Goal: Navigation & Orientation: Find specific page/section

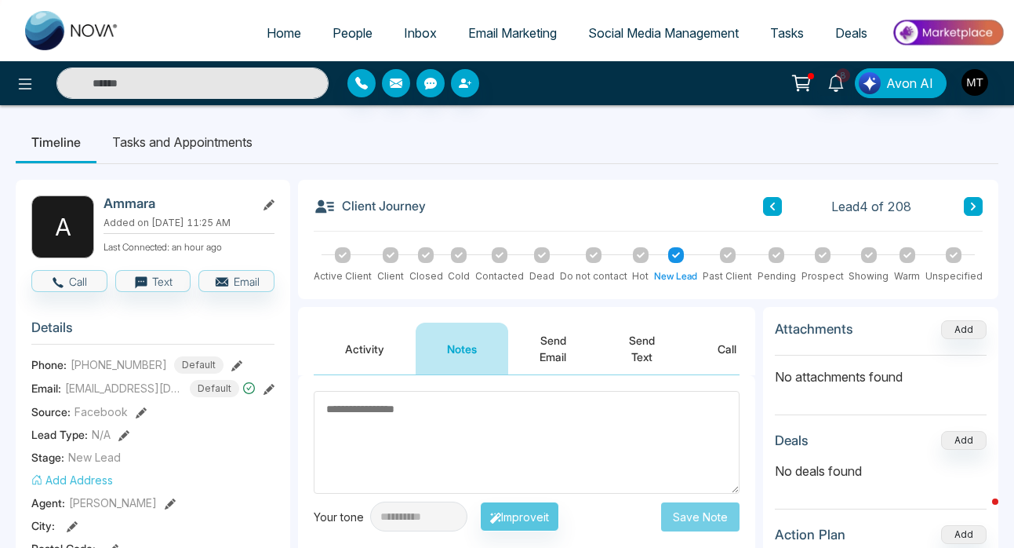
scroll to position [82, 0]
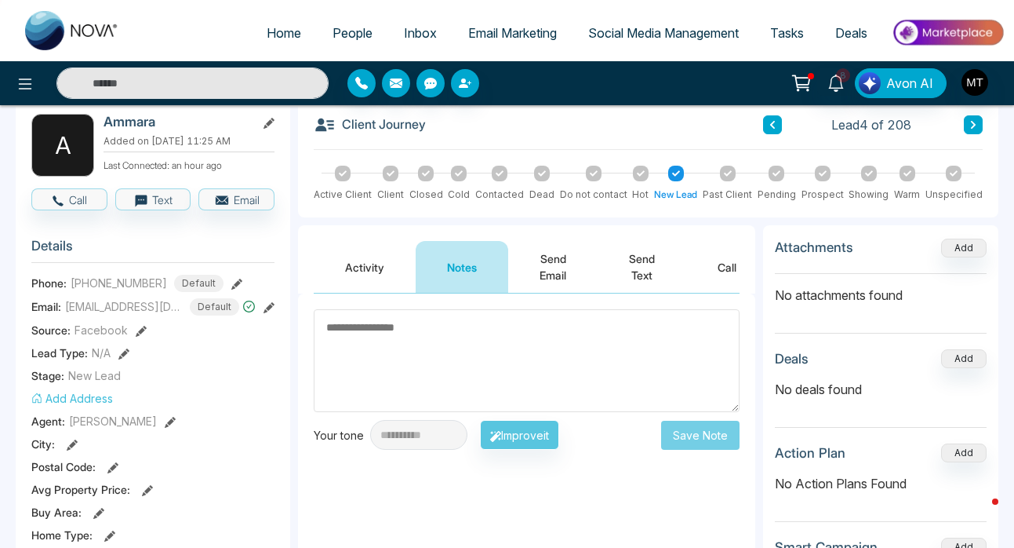
click at [344, 33] on span "People" at bounding box center [353, 33] width 40 height 16
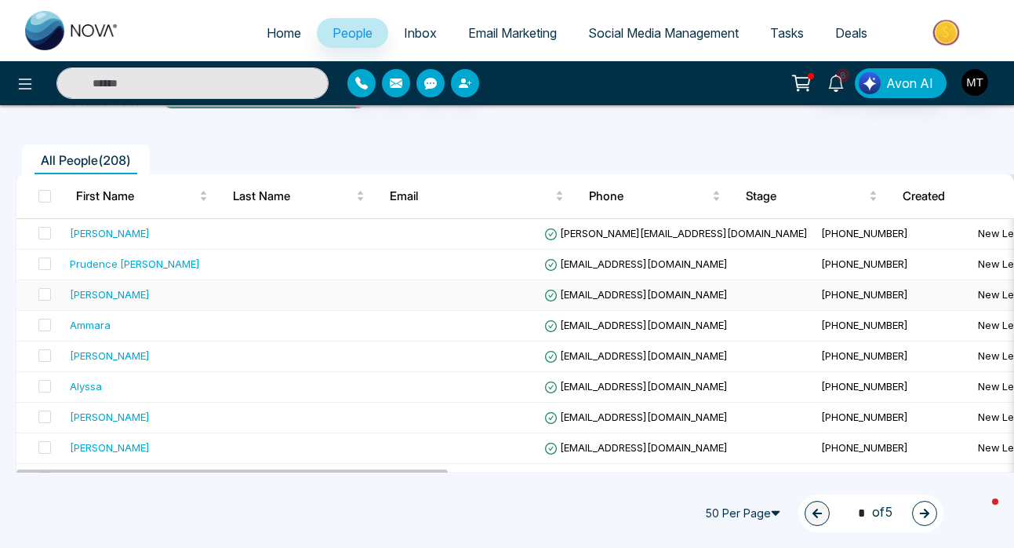
scroll to position [100, 0]
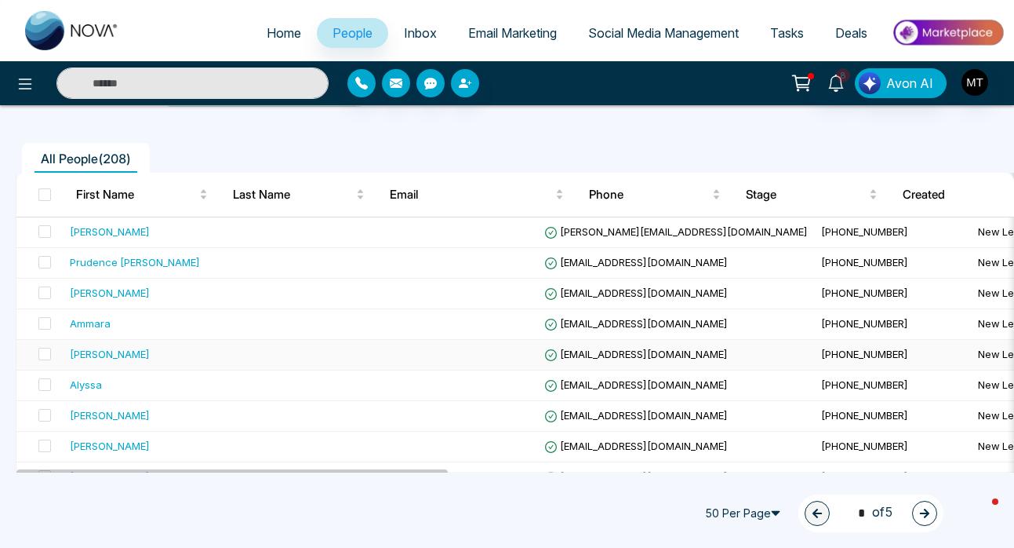
click at [193, 356] on div "[PERSON_NAME]" at bounding box center [166, 354] width 192 height 16
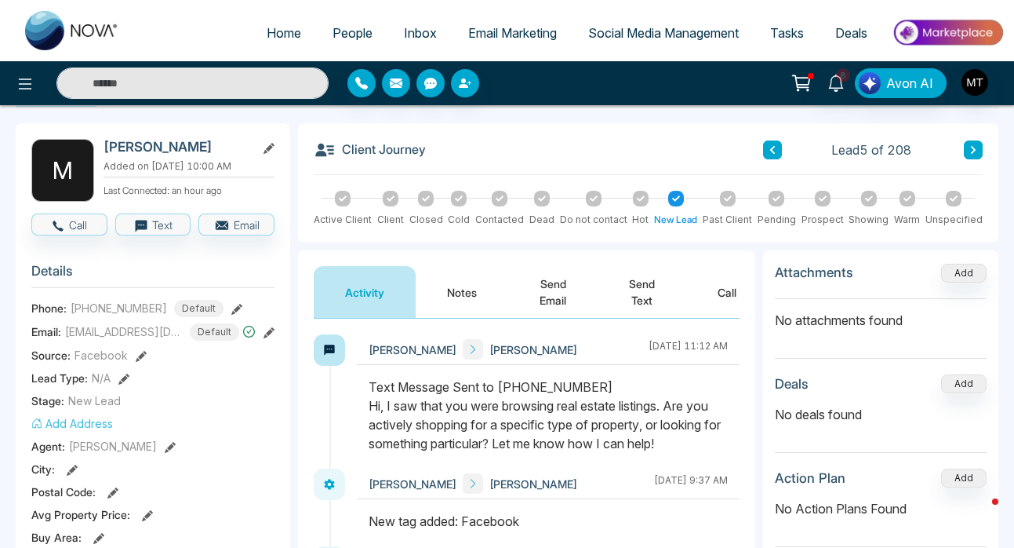
scroll to position [56, 0]
click at [496, 197] on icon at bounding box center [500, 199] width 8 height 8
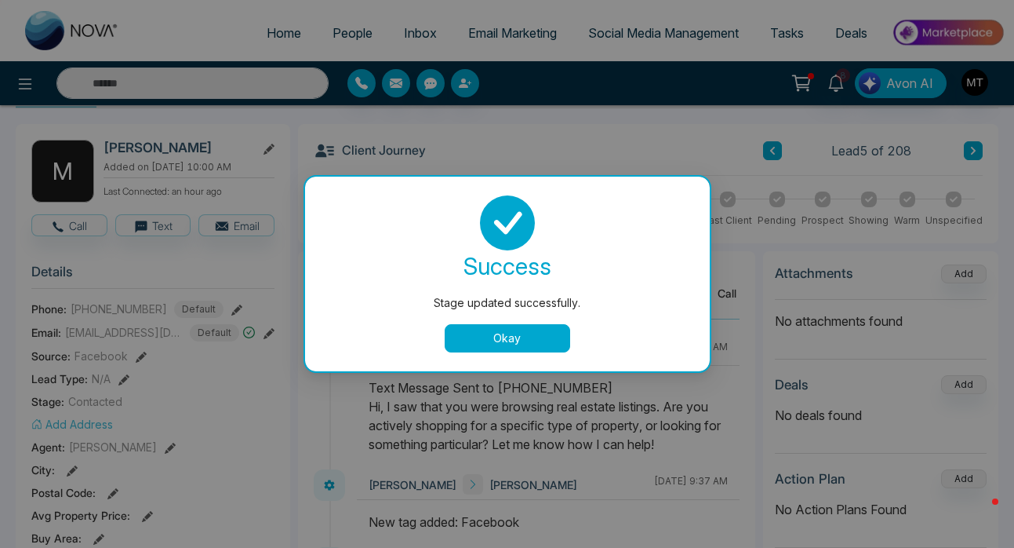
click at [527, 336] on button "Okay" at bounding box center [508, 338] width 126 height 28
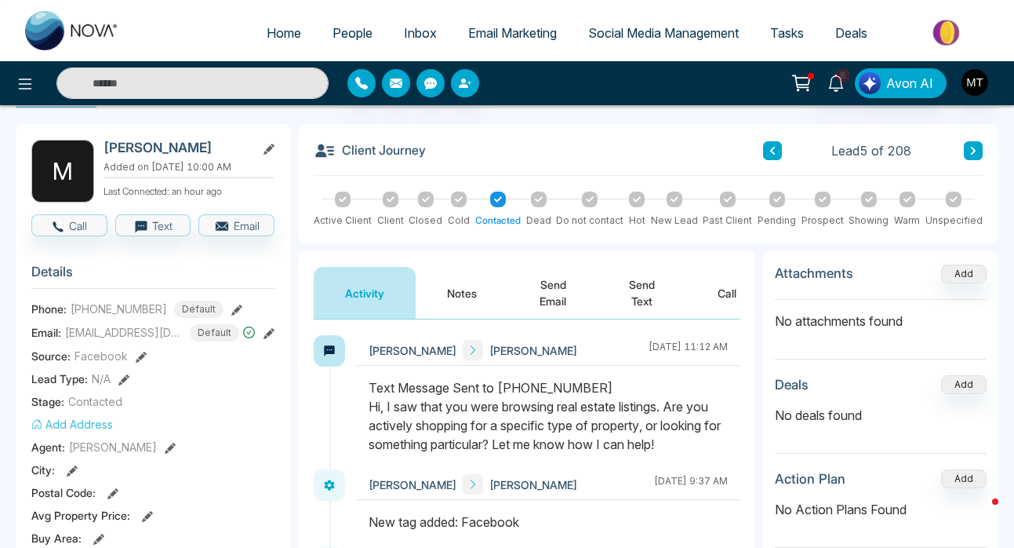
click at [674, 202] on icon at bounding box center [675, 199] width 8 height 8
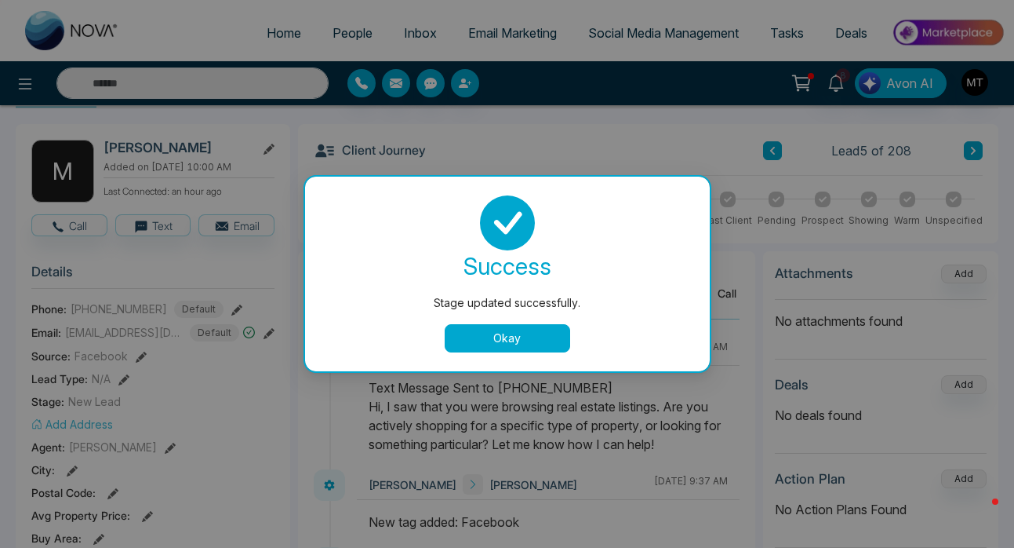
click at [522, 338] on button "Okay" at bounding box center [508, 338] width 126 height 28
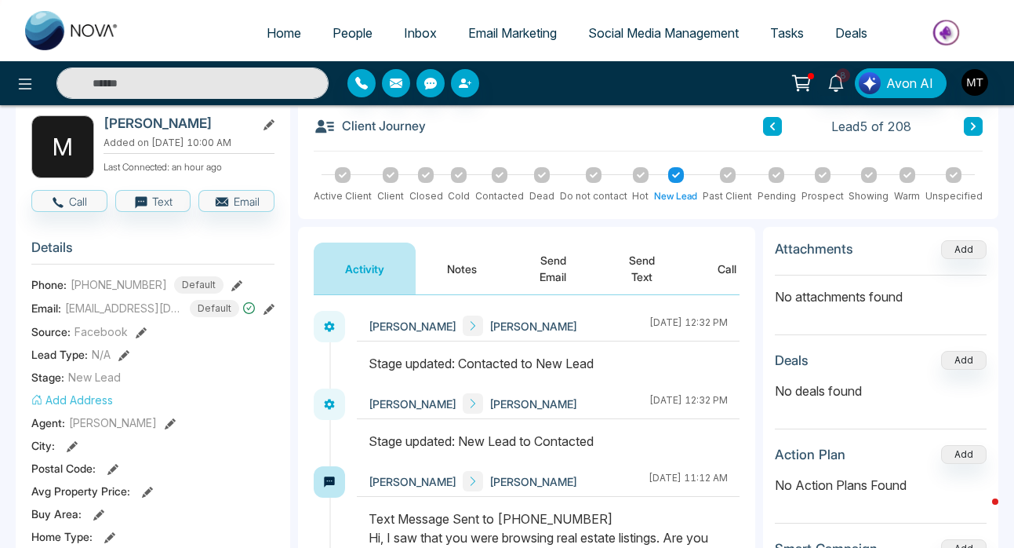
scroll to position [77, 0]
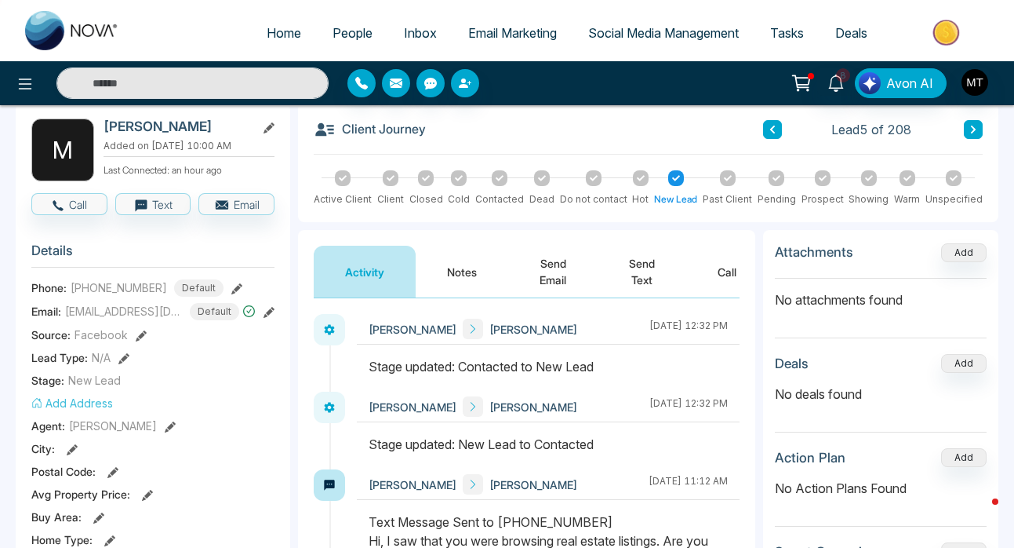
click at [331, 329] on icon at bounding box center [329, 330] width 10 height 10
click at [333, 31] on span "People" at bounding box center [353, 33] width 40 height 16
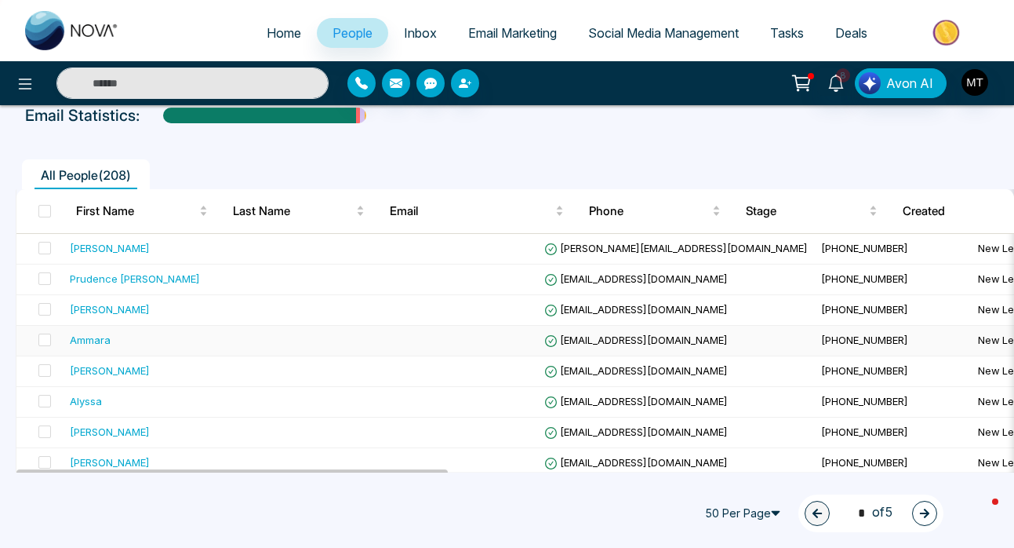
scroll to position [90, 0]
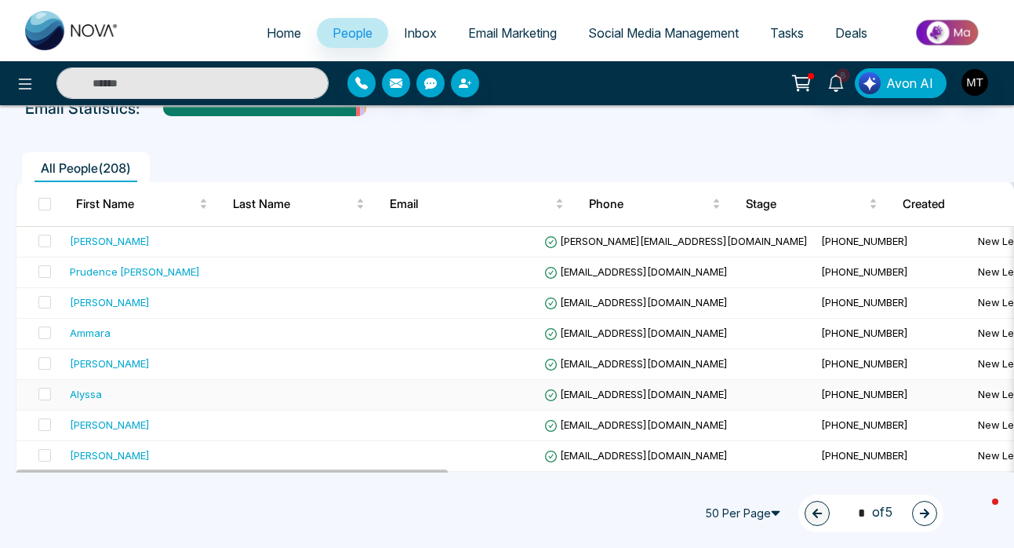
click at [102, 397] on div "Alyssa" at bounding box center [166, 394] width 192 height 16
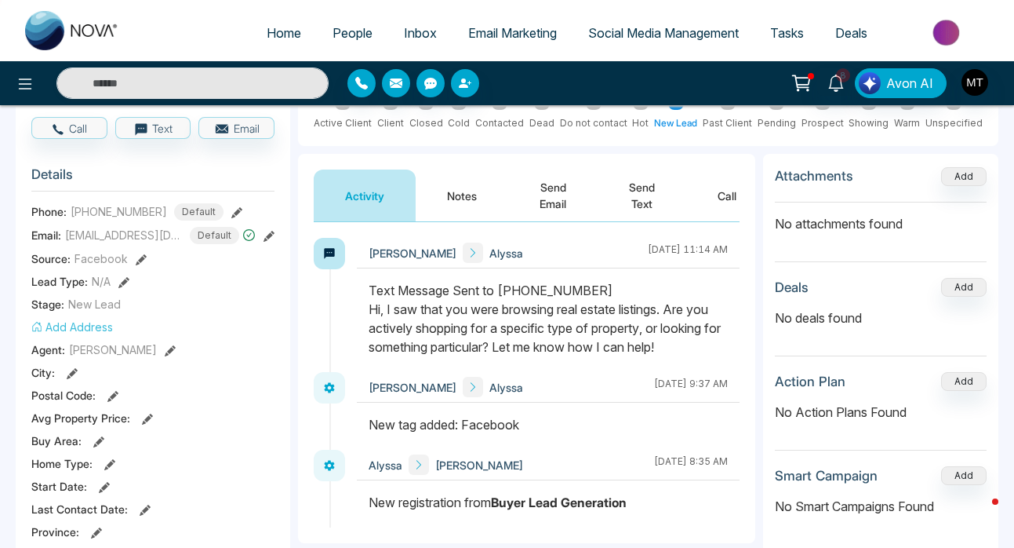
scroll to position [158, 0]
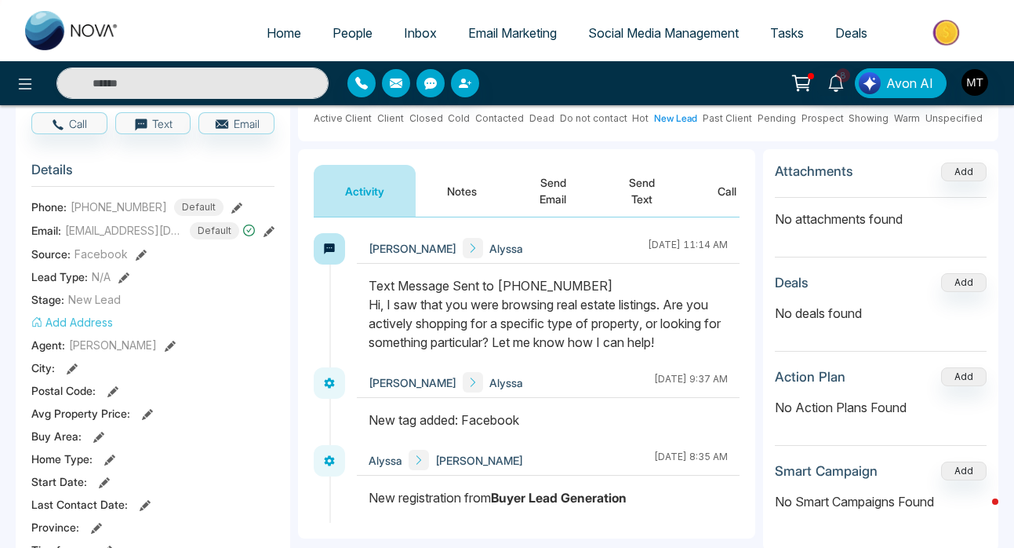
click at [348, 35] on span "People" at bounding box center [353, 33] width 40 height 16
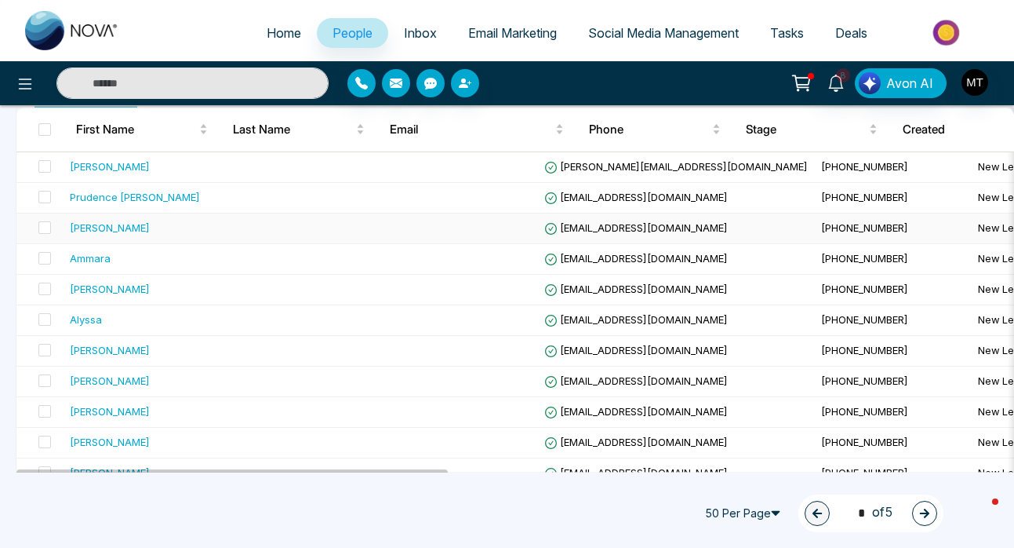
scroll to position [180, 0]
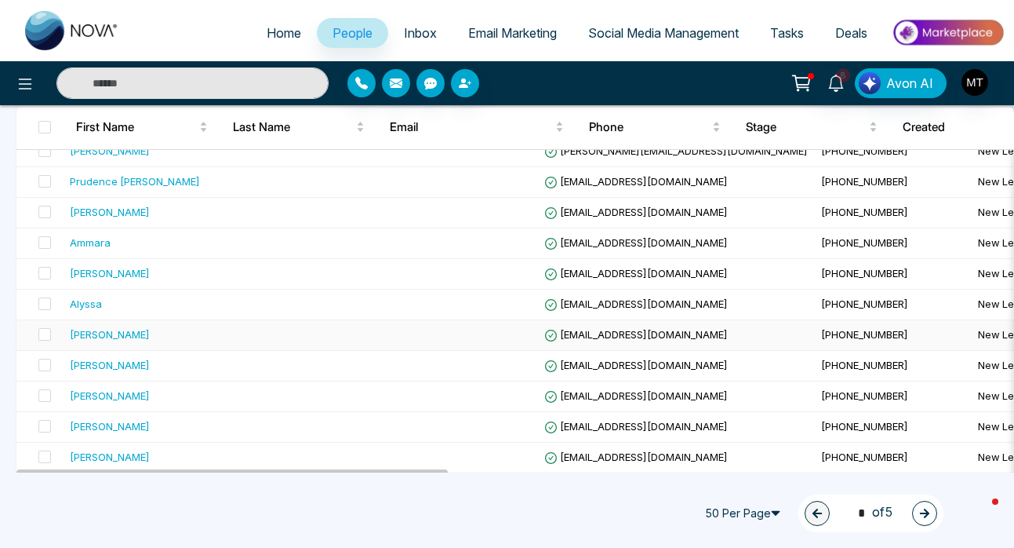
click at [113, 335] on div "[PERSON_NAME]" at bounding box center [110, 334] width 80 height 16
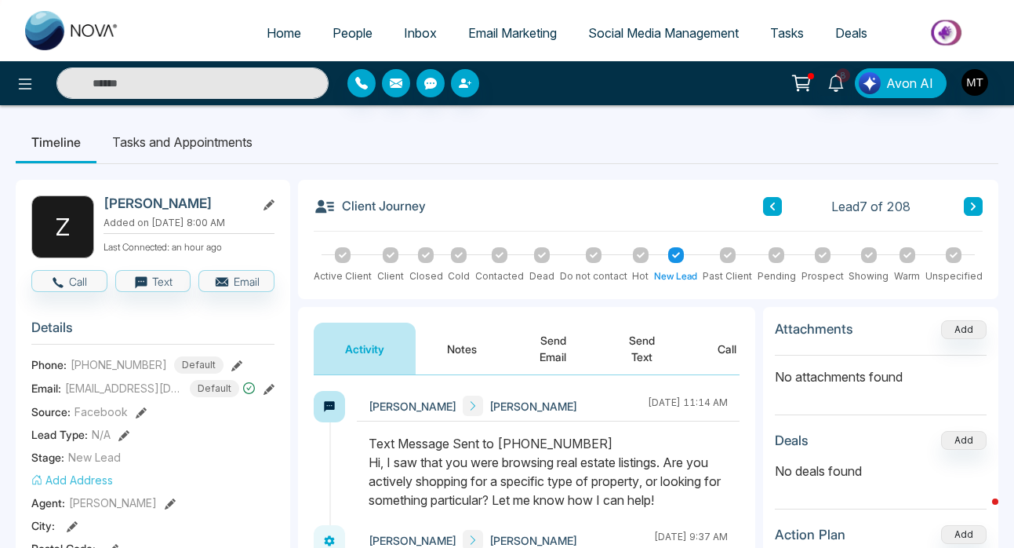
click at [336, 35] on span "People" at bounding box center [353, 33] width 40 height 16
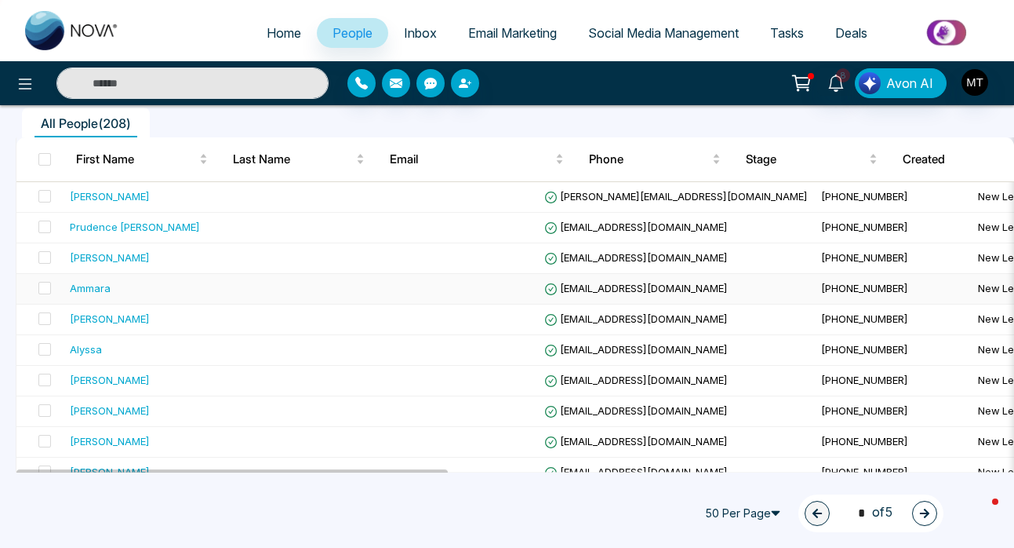
scroll to position [143, 0]
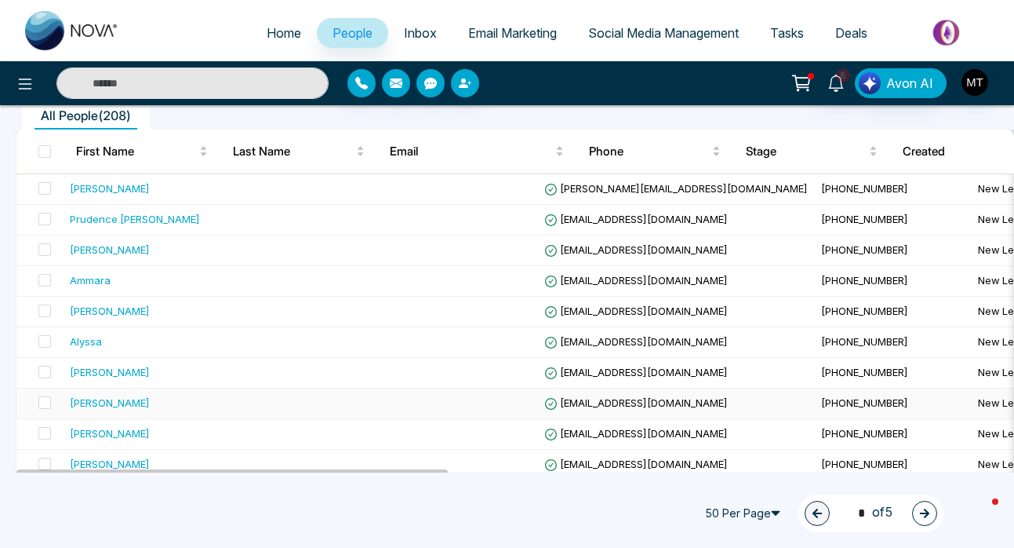
click at [112, 411] on td "[PERSON_NAME]" at bounding box center [166, 403] width 205 height 31
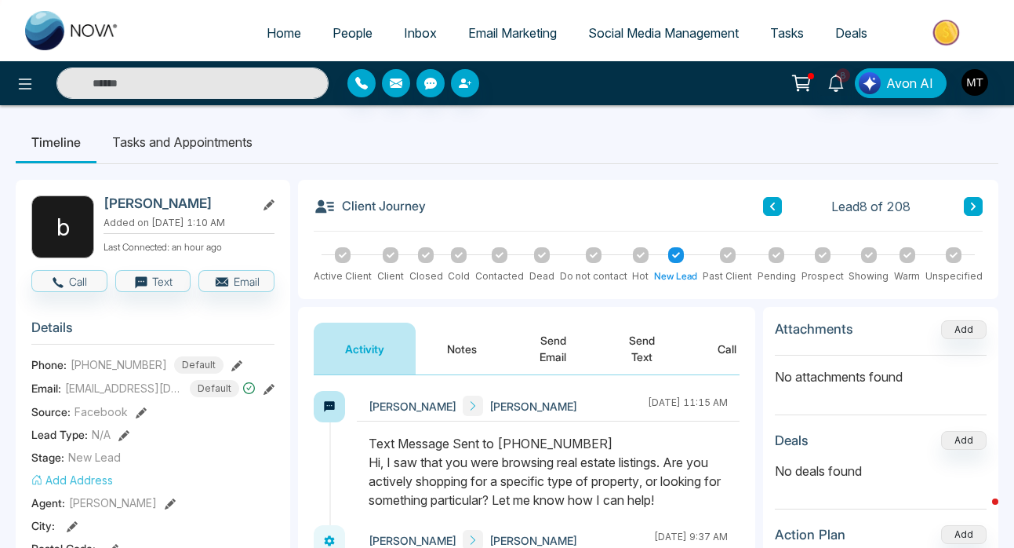
click at [276, 33] on span "Home" at bounding box center [284, 33] width 35 height 16
select select "*"
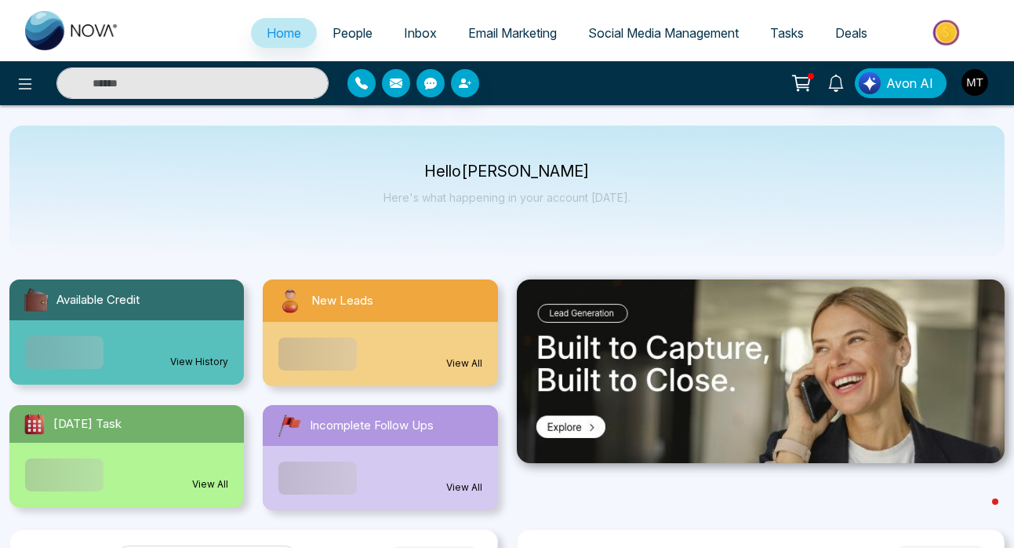
click at [337, 33] on span "People" at bounding box center [353, 33] width 40 height 16
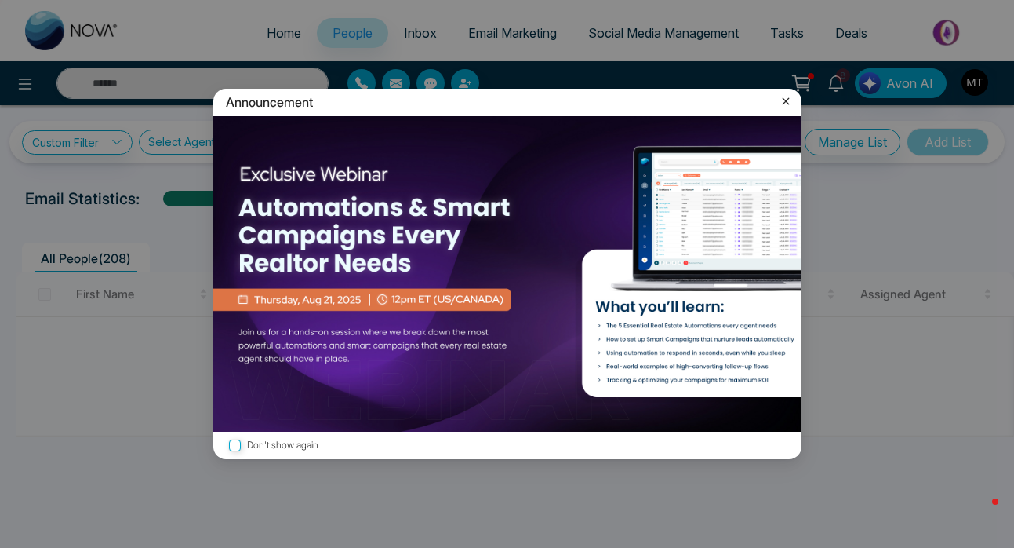
click at [784, 99] on icon at bounding box center [786, 101] width 16 height 16
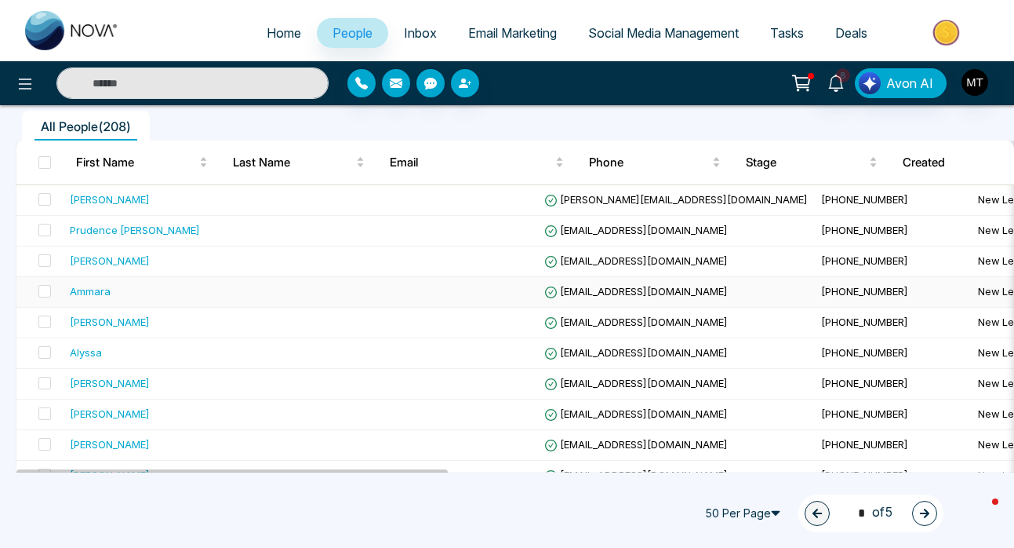
scroll to position [152, 0]
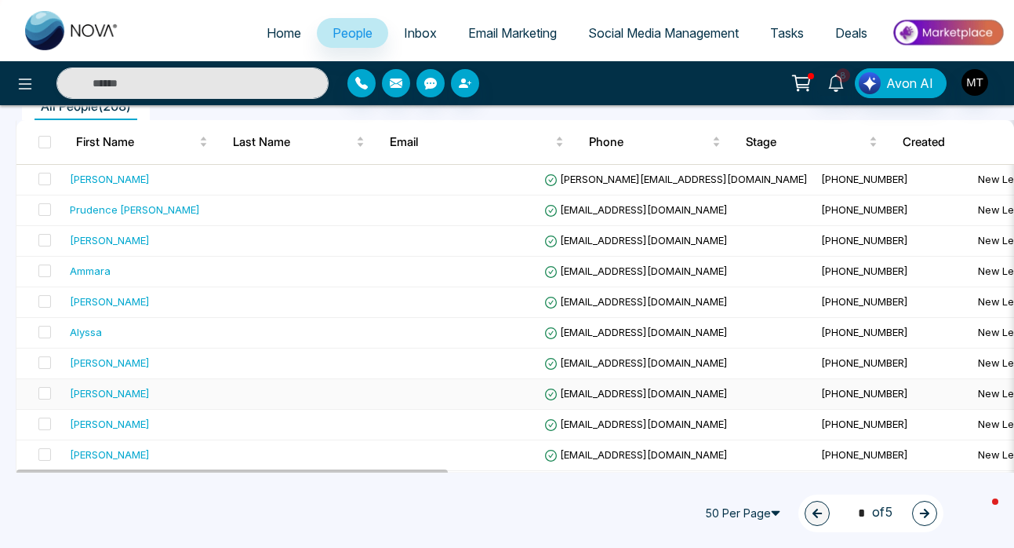
click at [93, 395] on div "[PERSON_NAME]" at bounding box center [110, 393] width 80 height 16
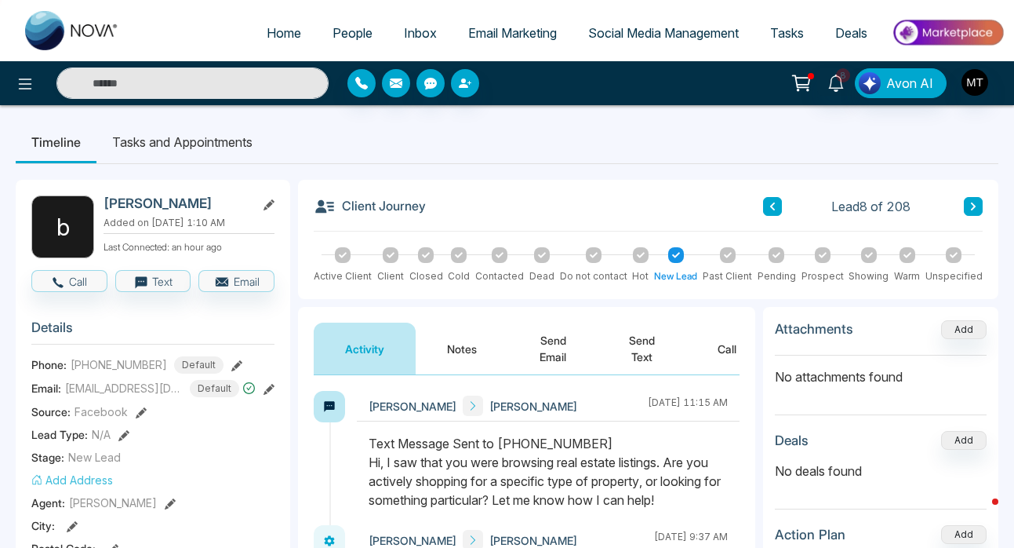
click at [344, 36] on span "People" at bounding box center [353, 33] width 40 height 16
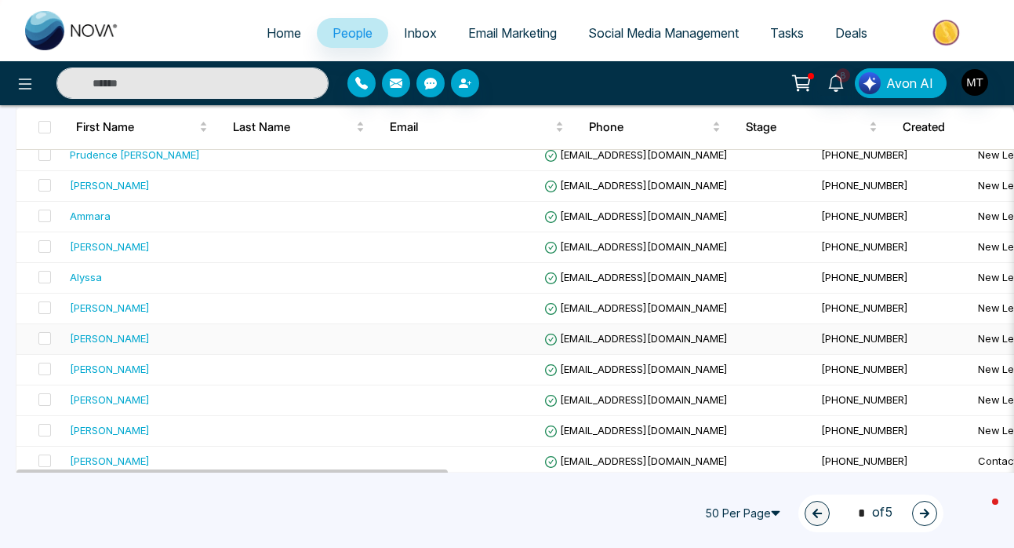
scroll to position [209, 0]
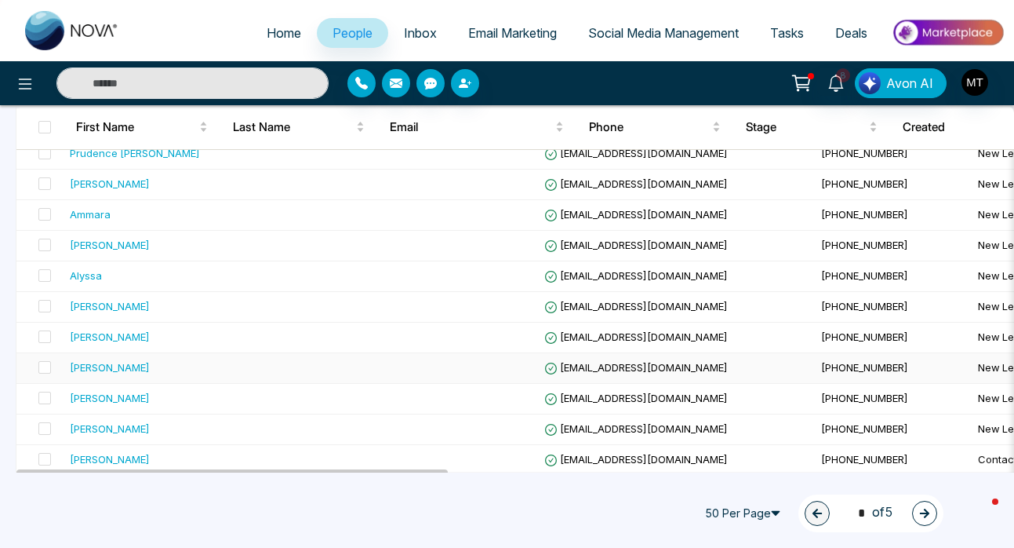
click at [125, 371] on div "[PERSON_NAME]" at bounding box center [110, 367] width 80 height 16
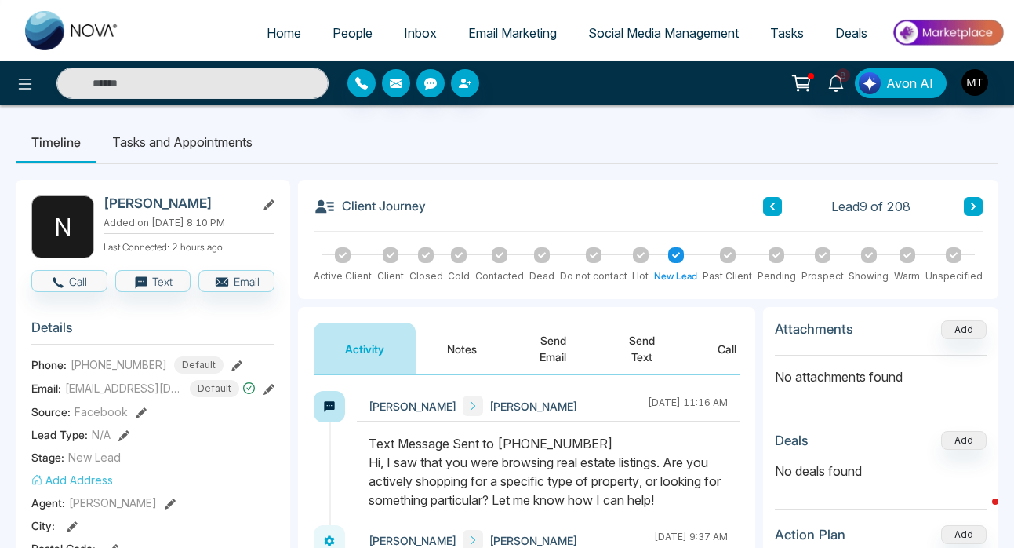
click at [335, 35] on span "People" at bounding box center [353, 33] width 40 height 16
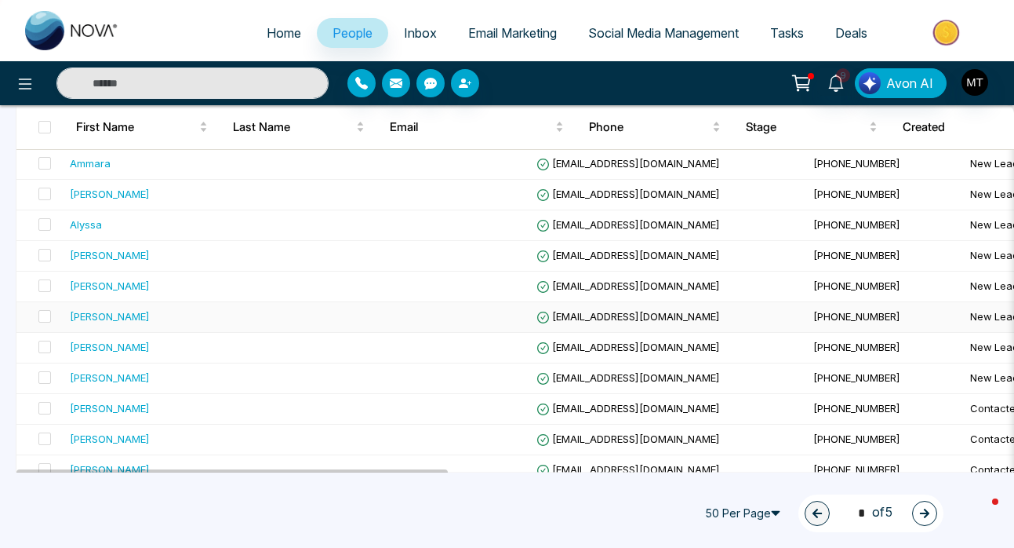
scroll to position [298, 0]
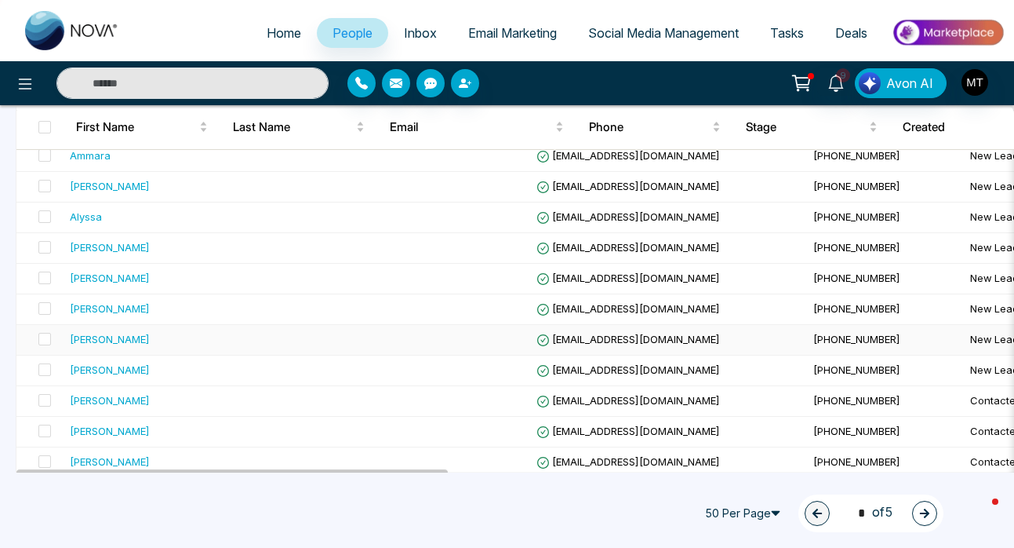
click at [121, 344] on div "[PERSON_NAME]" at bounding box center [162, 339] width 184 height 16
